Goal: Task Accomplishment & Management: Manage account settings

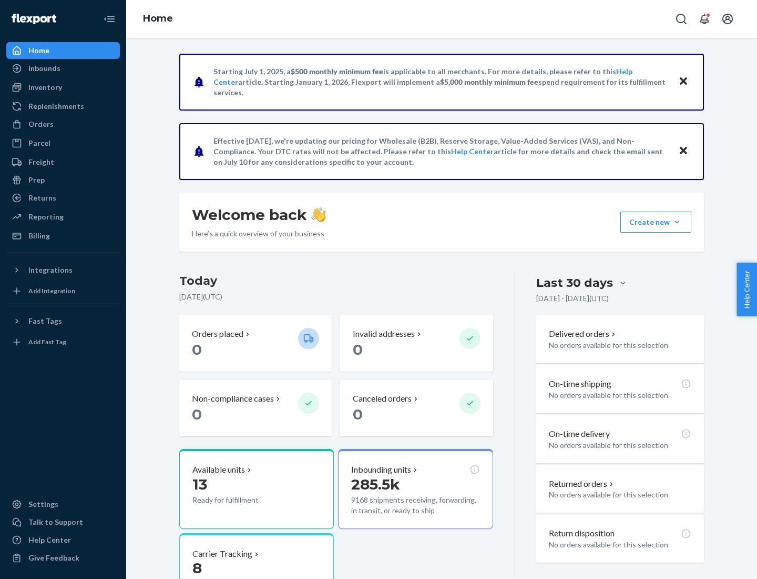
click at [677, 222] on button "Create new Create new inbound Create new order Create new product" at bounding box center [656, 221] width 71 height 21
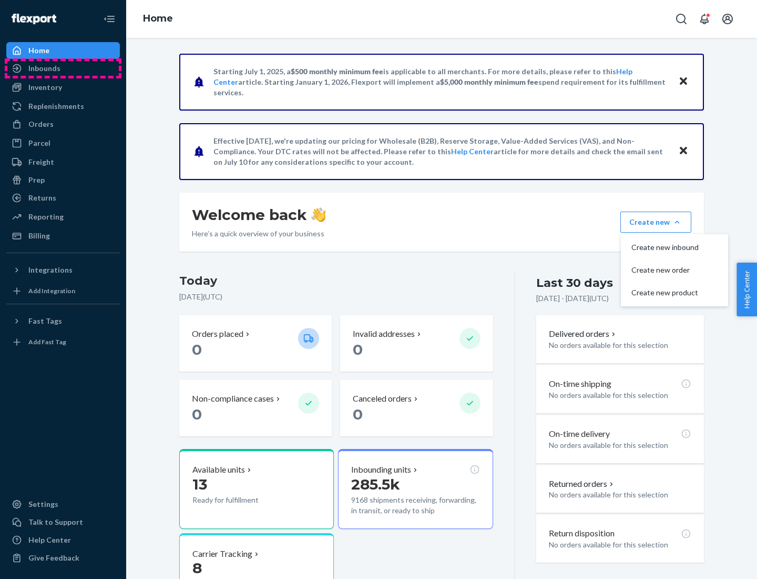
click at [63, 68] on div "Inbounds" at bounding box center [62, 68] width 111 height 15
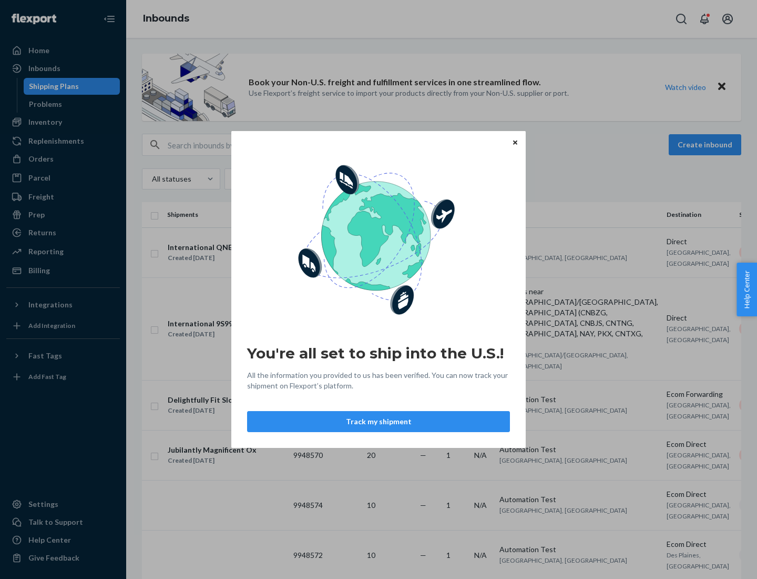
click at [379, 421] on button "Track my shipment" at bounding box center [378, 421] width 263 height 21
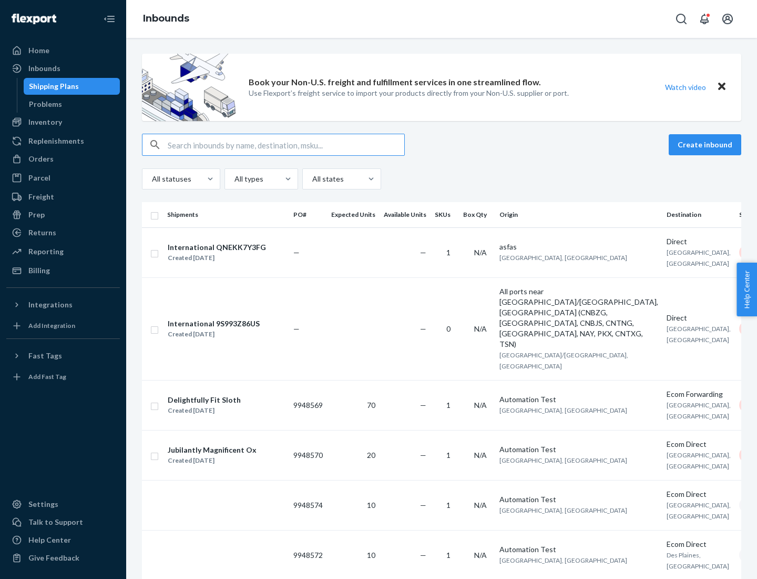
click at [707, 145] on button "Create inbound" at bounding box center [705, 144] width 73 height 21
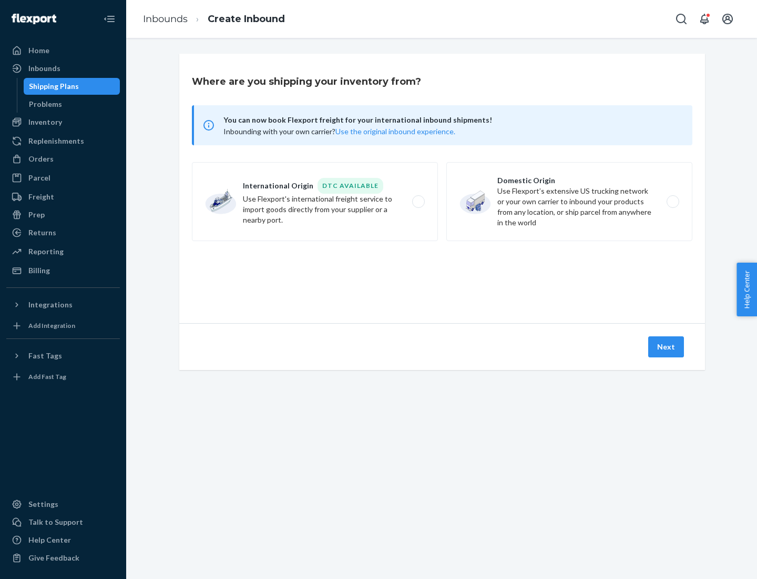
click at [315, 201] on label "International Origin DTC Available Use Flexport's international freight service…" at bounding box center [315, 201] width 246 height 79
click at [418, 201] on input "International Origin DTC Available Use Flexport's international freight service…" at bounding box center [421, 201] width 7 height 7
radio input "true"
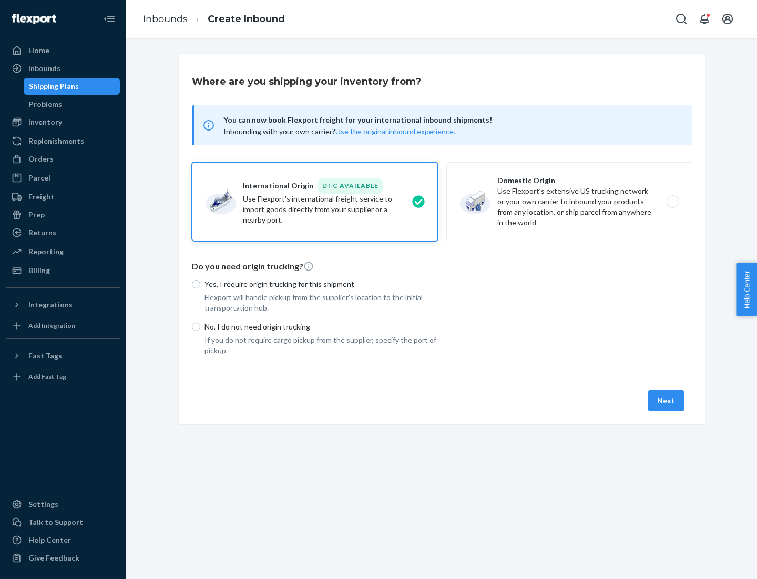
click at [321, 326] on p "No, I do not need origin trucking" at bounding box center [322, 326] width 234 height 11
click at [200, 326] on input "No, I do not need origin trucking" at bounding box center [196, 326] width 8 height 8
radio input "true"
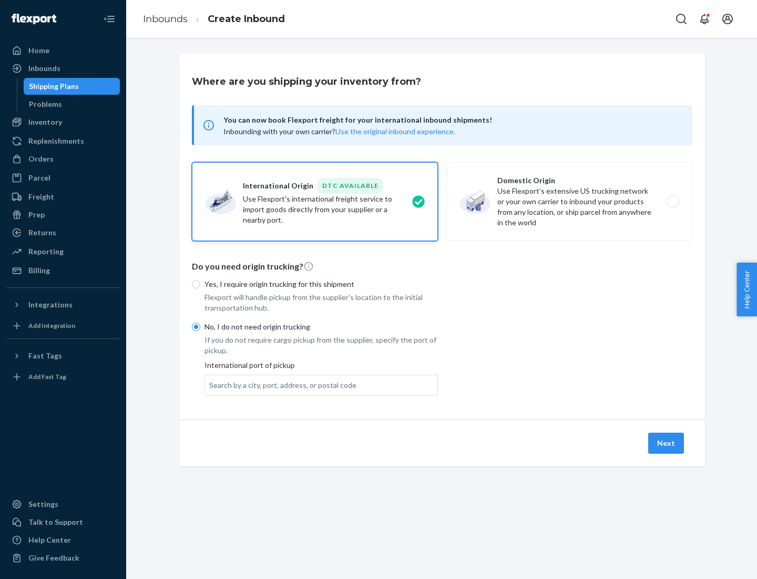
click at [280, 384] on div "Search by a city, port, address, or postal code" at bounding box center [282, 385] width 147 height 11
click at [210, 384] on input "Search by a city, port, address, or postal code" at bounding box center [209, 385] width 1 height 11
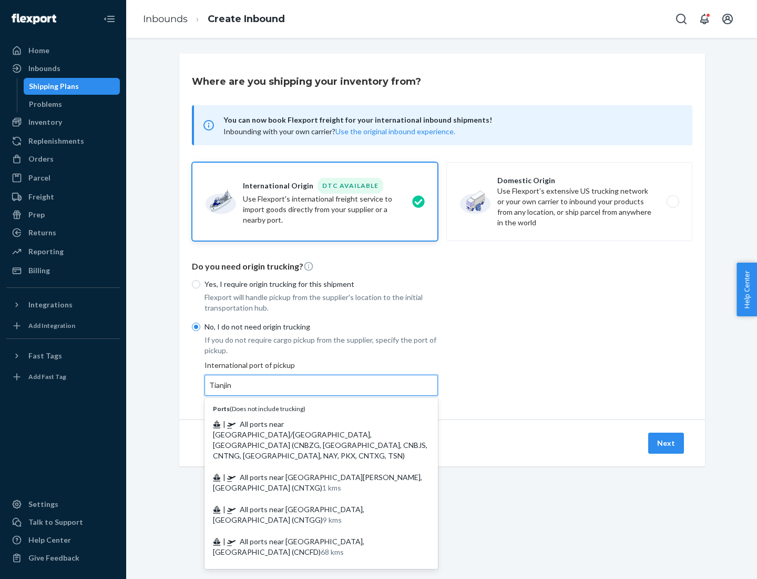
click at [311, 423] on span "| All ports near [GEOGRAPHIC_DATA]/[GEOGRAPHIC_DATA], [GEOGRAPHIC_DATA] (CNBZG,…" at bounding box center [320, 439] width 215 height 40
click at [232, 390] on input "Tianjin" at bounding box center [220, 385] width 23 height 11
type input "All ports near [GEOGRAPHIC_DATA]/[GEOGRAPHIC_DATA], [GEOGRAPHIC_DATA] (CNBZG, […"
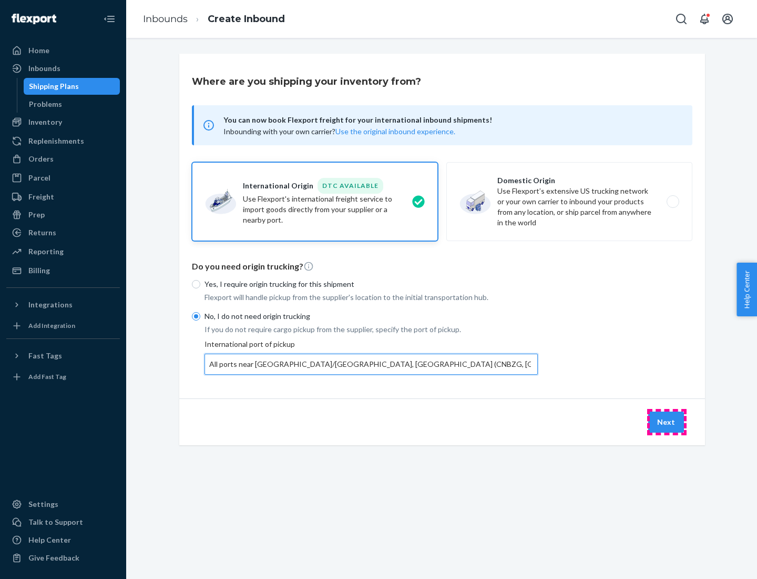
click at [667, 421] on button "Next" at bounding box center [666, 421] width 36 height 21
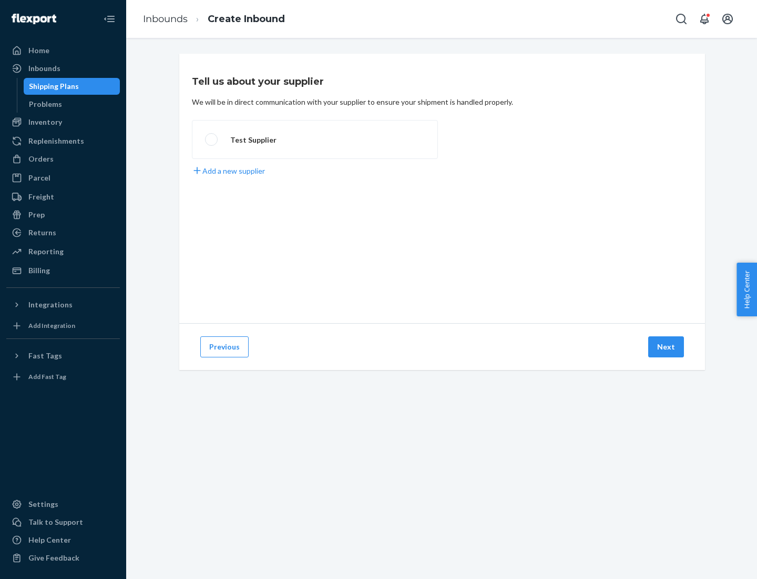
click at [315, 139] on label "Test Supplier" at bounding box center [315, 139] width 246 height 39
click at [212, 139] on input "Test Supplier" at bounding box center [208, 139] width 7 height 7
radio input "true"
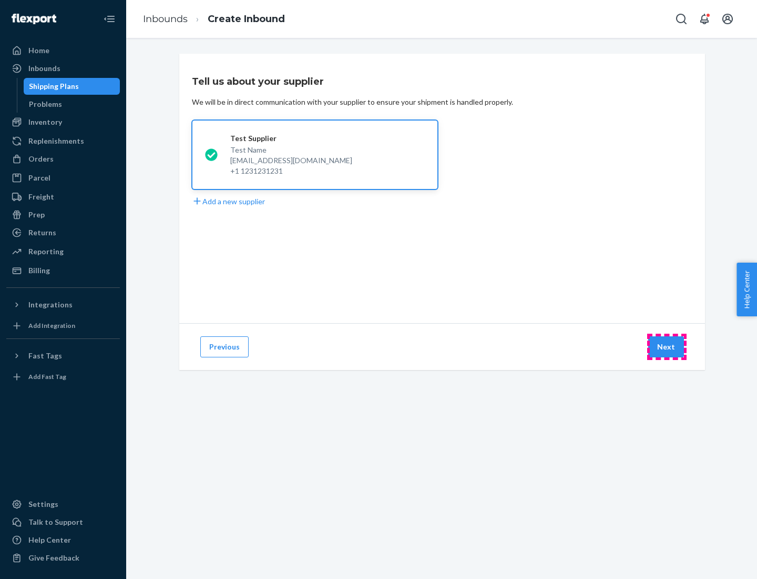
click at [667, 347] on button "Next" at bounding box center [666, 346] width 36 height 21
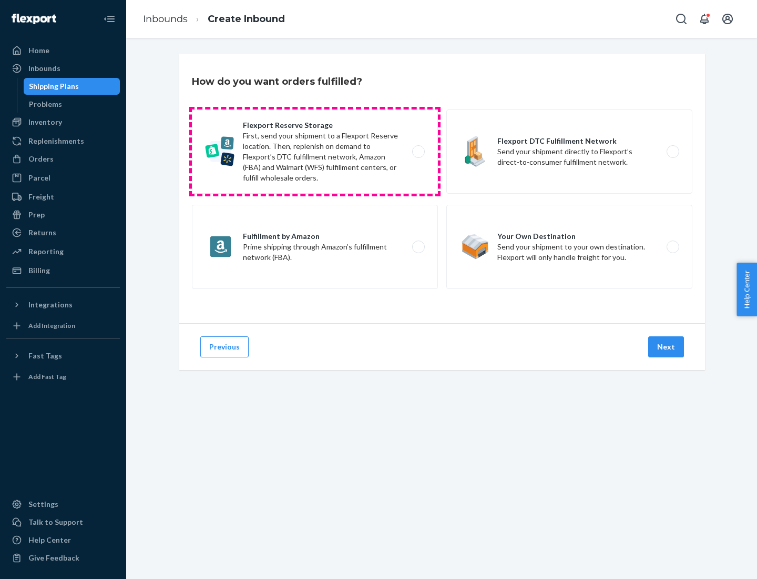
click at [315, 151] on label "Flexport Reserve Storage First, send your shipment to a Flexport Reserve locati…" at bounding box center [315, 151] width 246 height 84
click at [418, 151] on input "Flexport Reserve Storage First, send your shipment to a Flexport Reserve locati…" at bounding box center [421, 151] width 7 height 7
radio input "true"
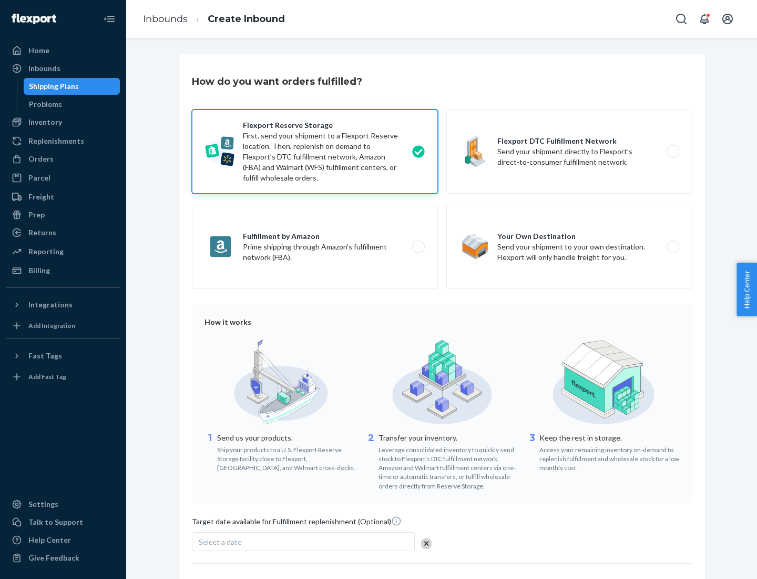
scroll to position [86, 0]
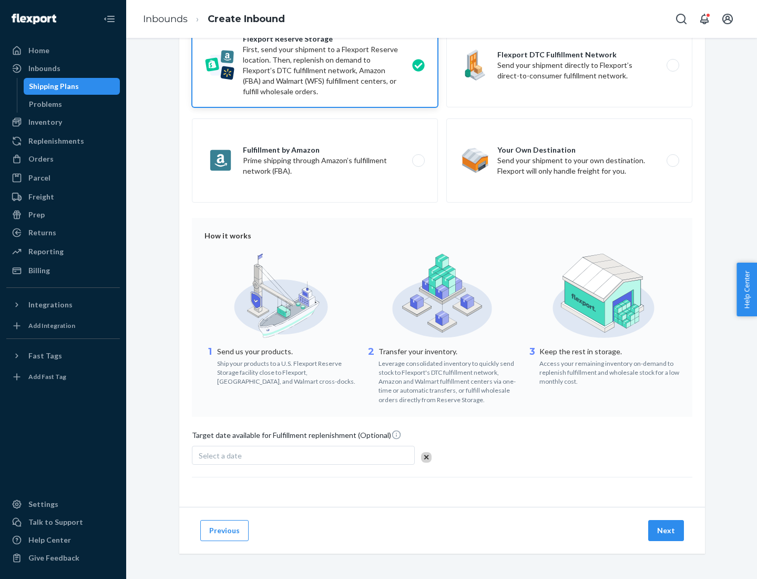
click at [667, 530] on button "Next" at bounding box center [666, 530] width 36 height 21
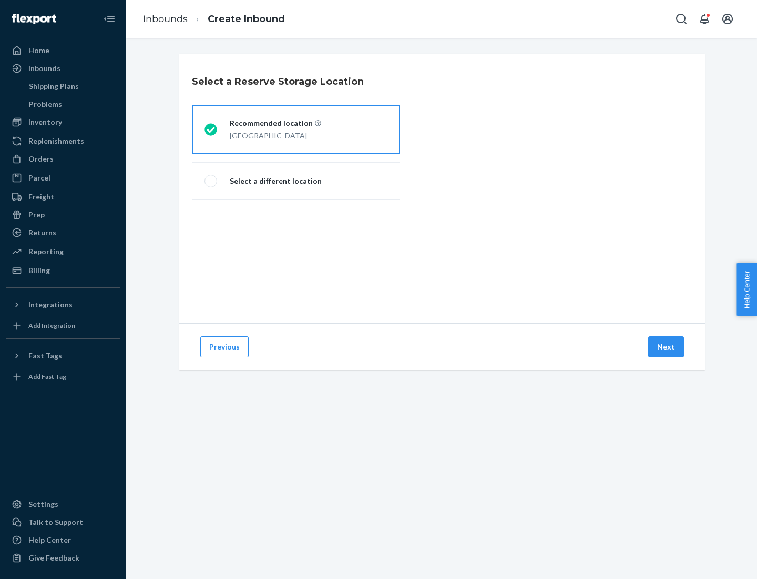
click at [296, 129] on div "[GEOGRAPHIC_DATA]" at bounding box center [276, 134] width 92 height 13
click at [211, 129] on input "Recommended location [GEOGRAPHIC_DATA]" at bounding box center [208, 129] width 7 height 7
click at [667, 347] on button "Next" at bounding box center [666, 346] width 36 height 21
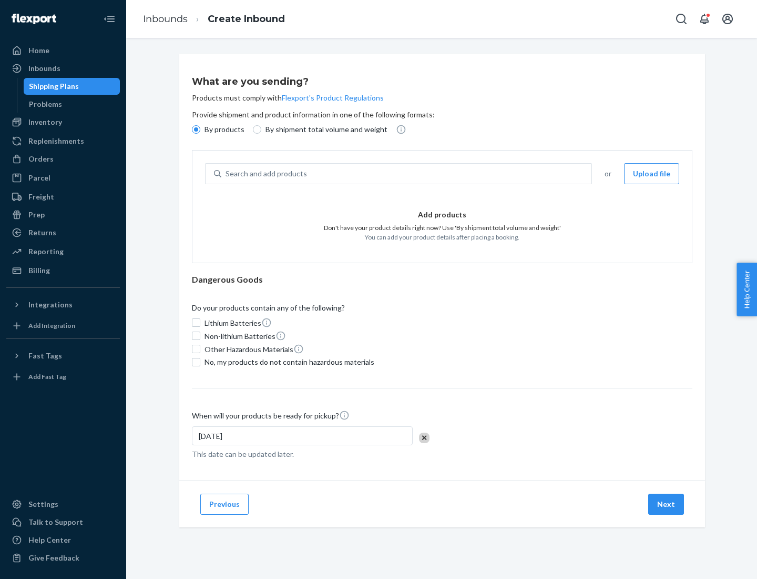
click at [407, 174] on div "Search and add products" at bounding box center [406, 173] width 370 height 19
click at [227, 174] on input "Search and add products" at bounding box center [226, 173] width 1 height 11
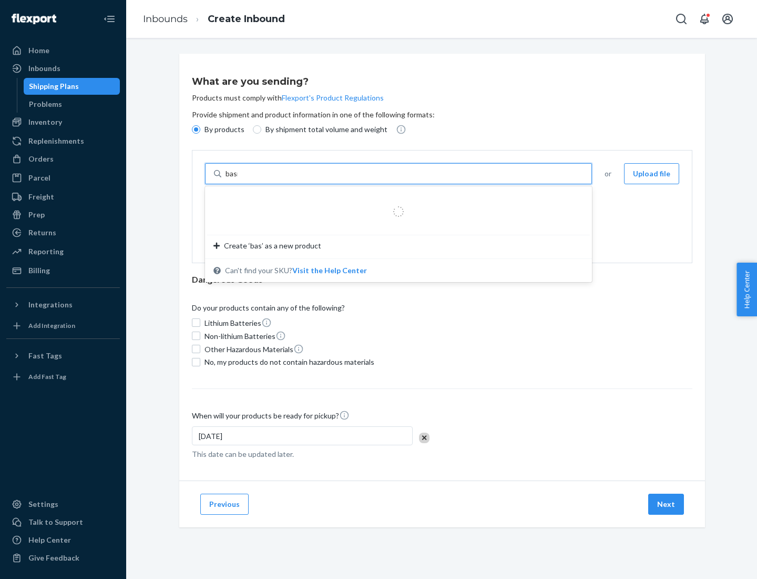
type input "basic"
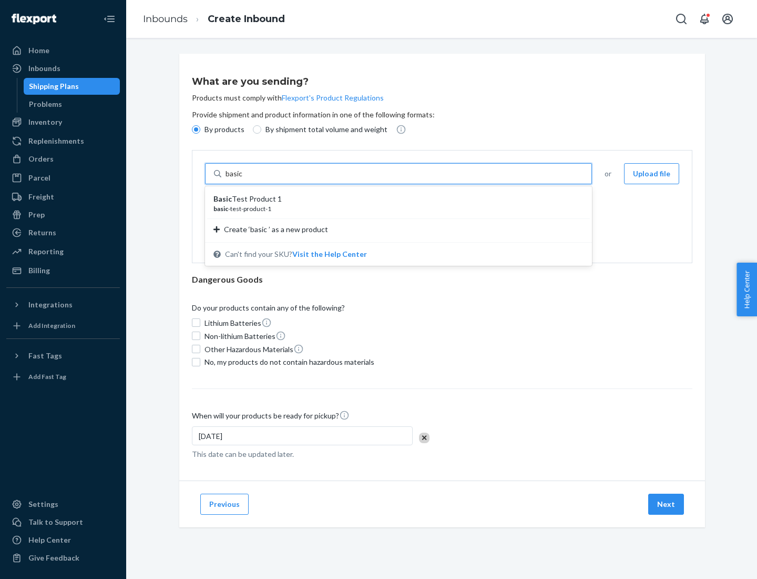
click at [395, 199] on div "Basic Test Product 1" at bounding box center [395, 199] width 362 height 11
click at [245, 179] on input "basic" at bounding box center [235, 173] width 19 height 11
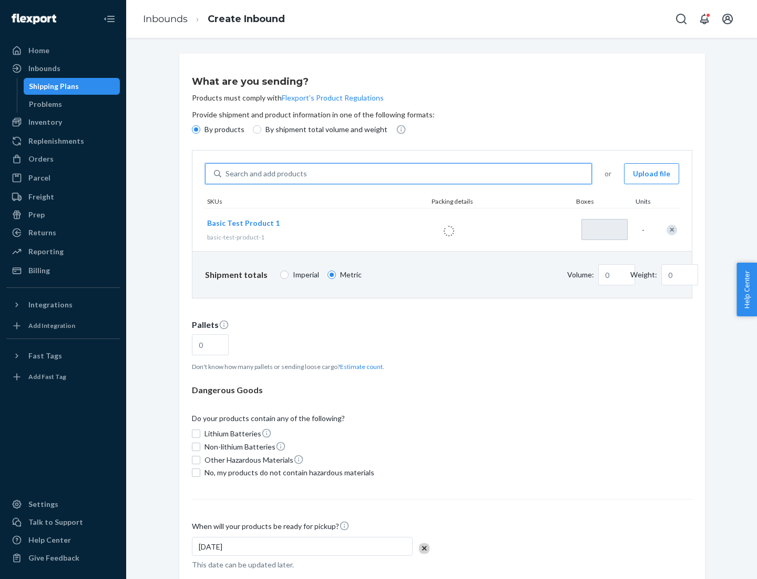
type input "1"
type input "1.09"
type input "3.27"
type input "3"
type input "0.01"
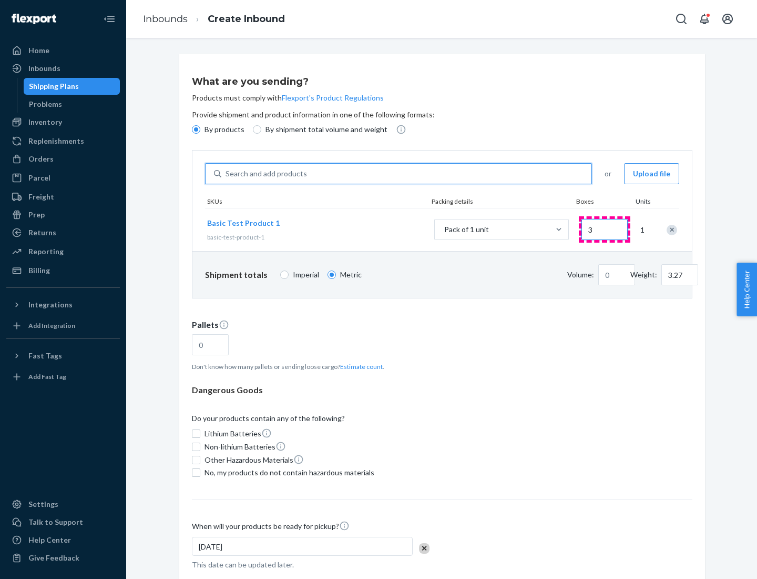
type input "32.66"
type input "30"
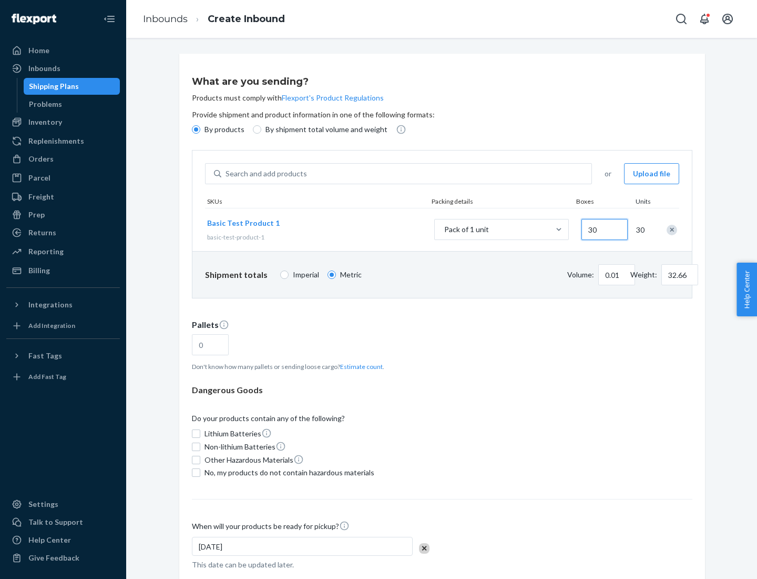
type input "0.07"
type input "326.59"
type input "300"
type input "0.68"
type input "3265.86"
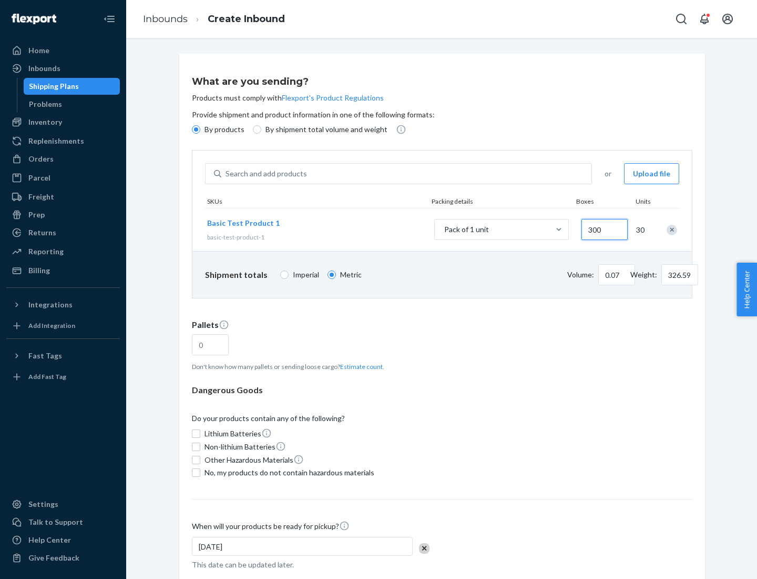
type input "3000"
type input "1.09"
type input "1"
type input "10.89"
type input "10"
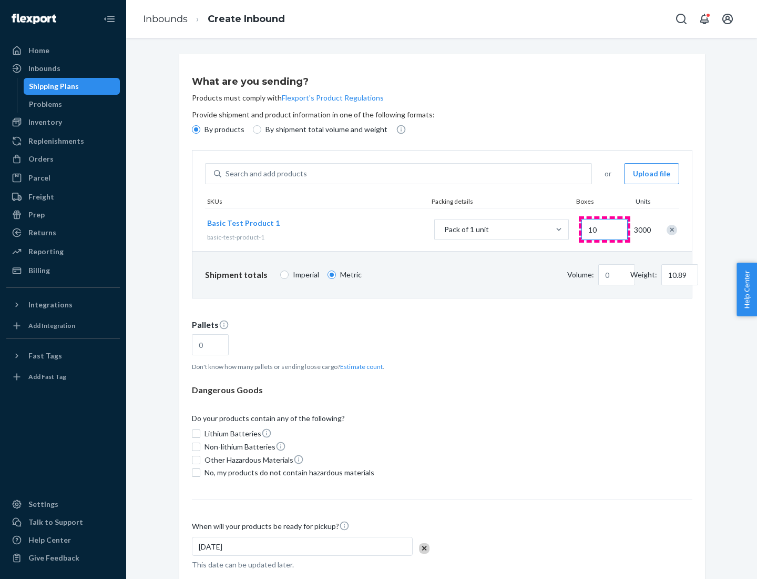
type input "0.02"
type input "108.86"
type input "100"
type input "0.23"
type input "1088.62"
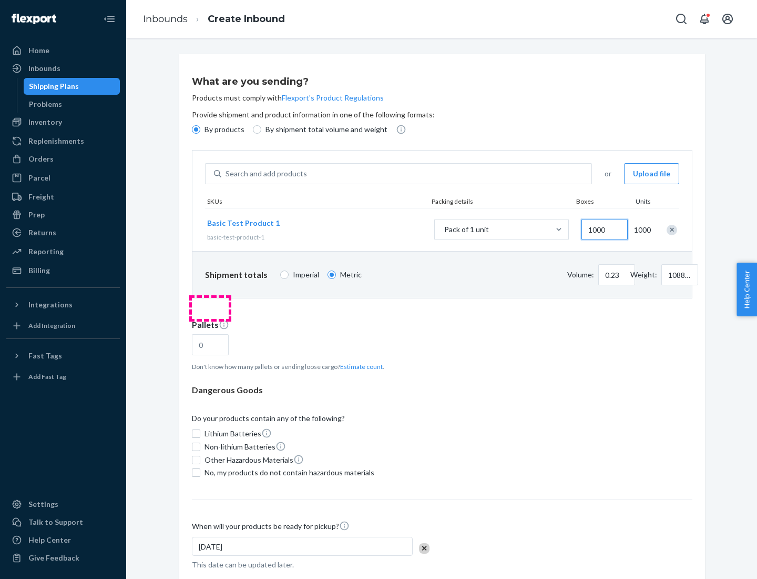
scroll to position [36, 0]
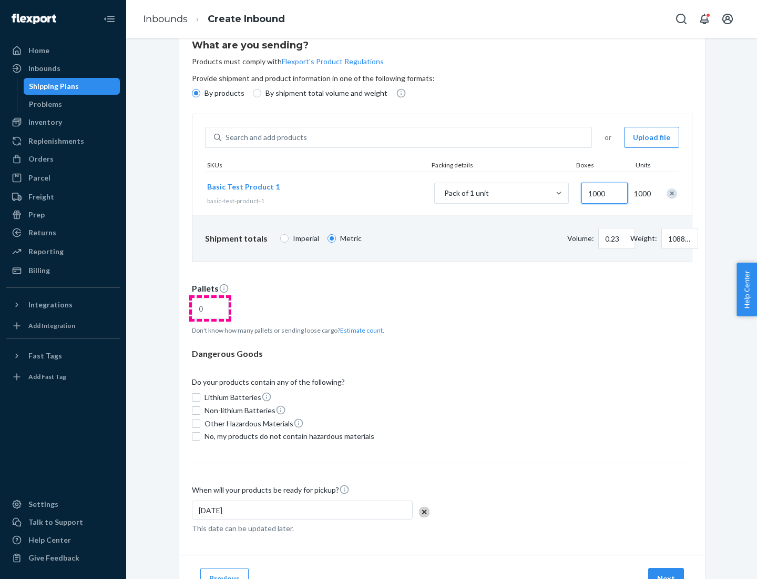
type input "1000"
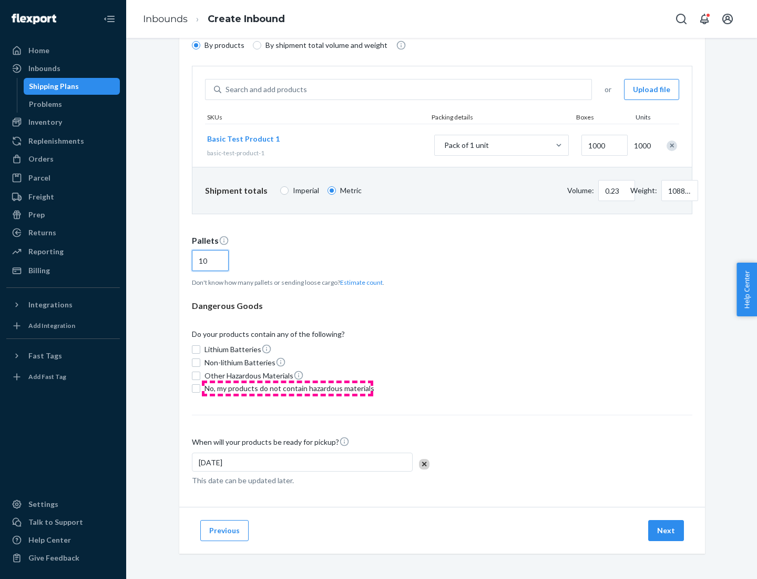
type input "10"
click at [288, 388] on span "No, my products do not contain hazardous materials" at bounding box center [290, 388] width 170 height 11
click at [200, 388] on input "No, my products do not contain hazardous materials" at bounding box center [196, 388] width 8 height 8
checkbox input "true"
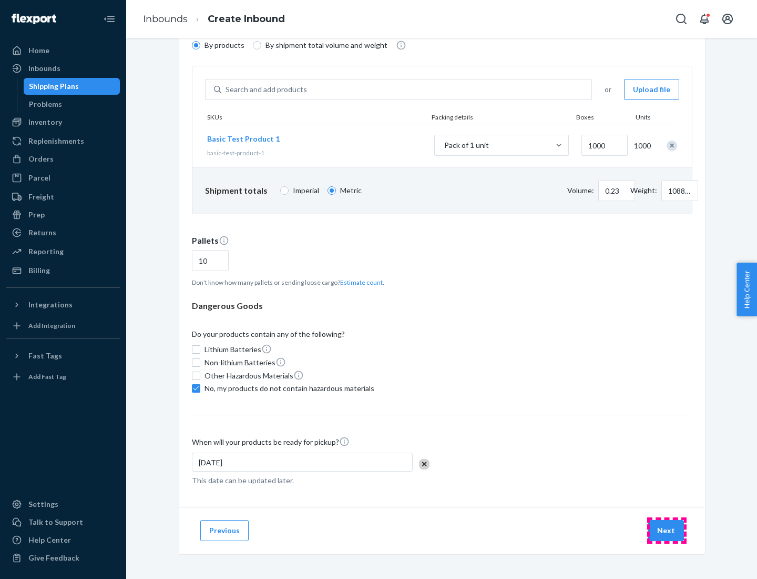
click at [667, 530] on button "Next" at bounding box center [666, 530] width 36 height 21
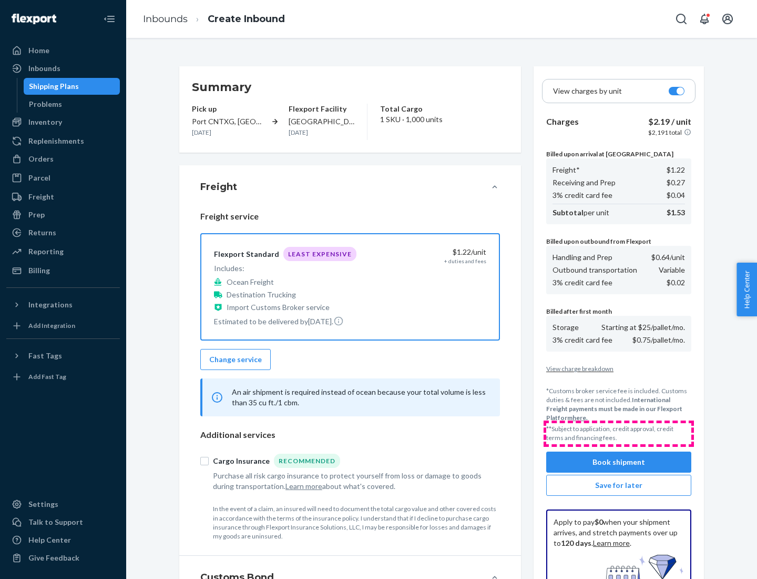
scroll to position [154, 0]
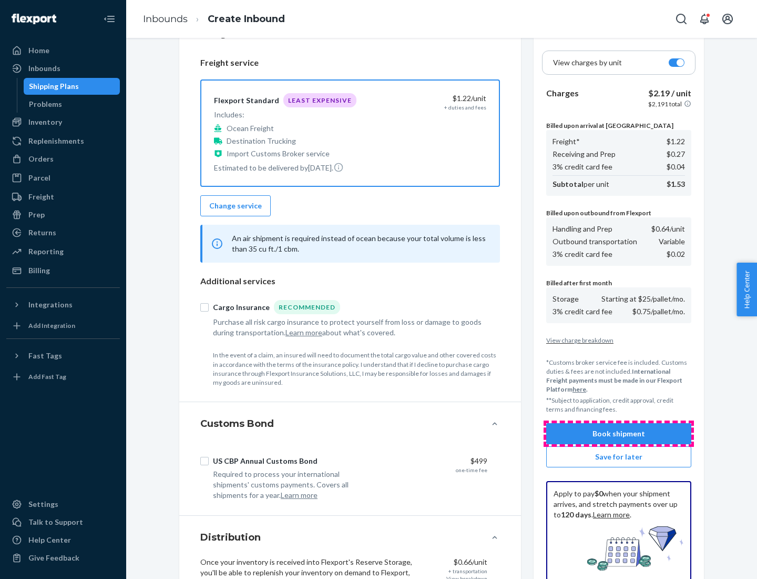
click at [619, 433] on button "Book shipment" at bounding box center [618, 433] width 145 height 21
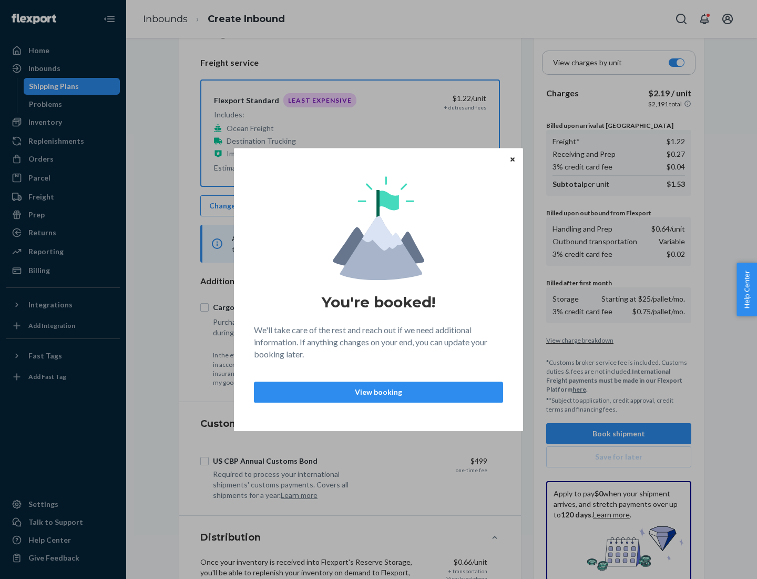
click at [379, 391] on p "View booking" at bounding box center [378, 392] width 231 height 11
